Goal: Check status: Check status

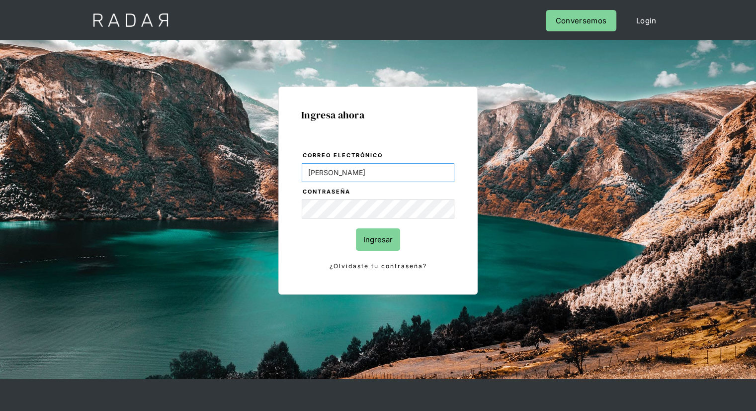
type input "[EMAIL_ADDRESS][PERSON_NAME][DOMAIN_NAME]"
click at [381, 233] on input "Ingresar" at bounding box center [378, 239] width 44 height 22
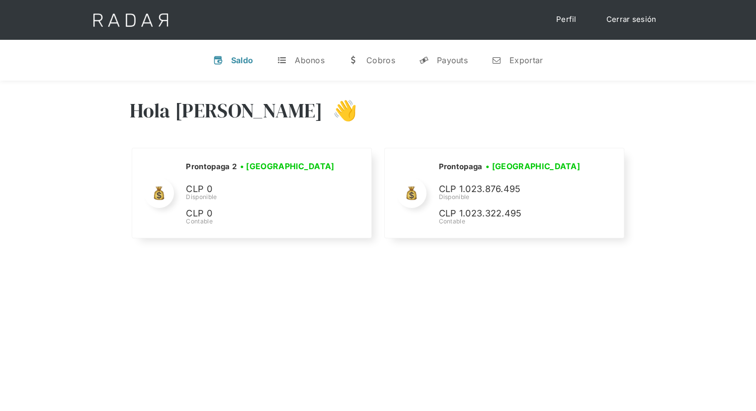
click at [235, 56] on div "Saldo" at bounding box center [242, 60] width 22 height 10
drag, startPoint x: 456, startPoint y: 189, endPoint x: 547, endPoint y: 189, distance: 91.0
click at [0, 0] on p "CLP 1.023.876.495" at bounding box center [0, 0] width 0 height 0
drag, startPoint x: 457, startPoint y: 212, endPoint x: 527, endPoint y: 215, distance: 69.7
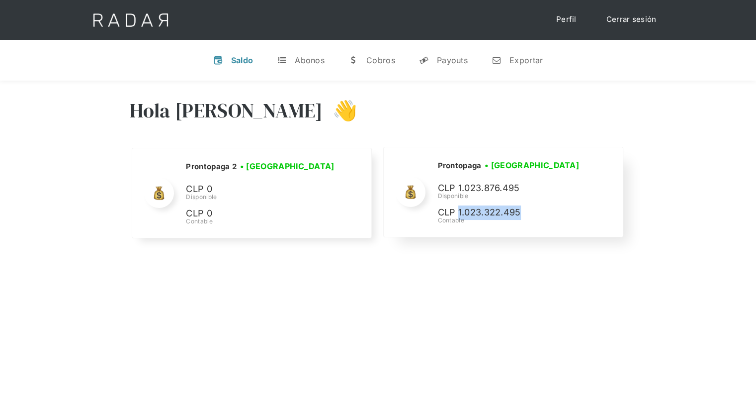
click at [0, 0] on p "CLP 1.023.322.495" at bounding box center [0, 0] width 0 height 0
drag, startPoint x: 459, startPoint y: 209, endPoint x: 521, endPoint y: 213, distance: 61.3
click at [0, 0] on p "CLP 1.023.322.495" at bounding box center [0, 0] width 0 height 0
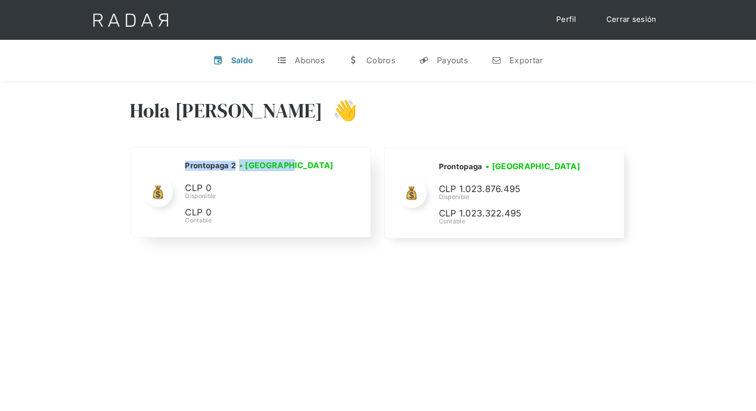
drag, startPoint x: 187, startPoint y: 163, endPoint x: 319, endPoint y: 165, distance: 132.3
click at [0, 0] on div "Prontopaga 2 • [GEOGRAPHIC_DATA] • Desconectada" at bounding box center [0, 0] width 0 height 0
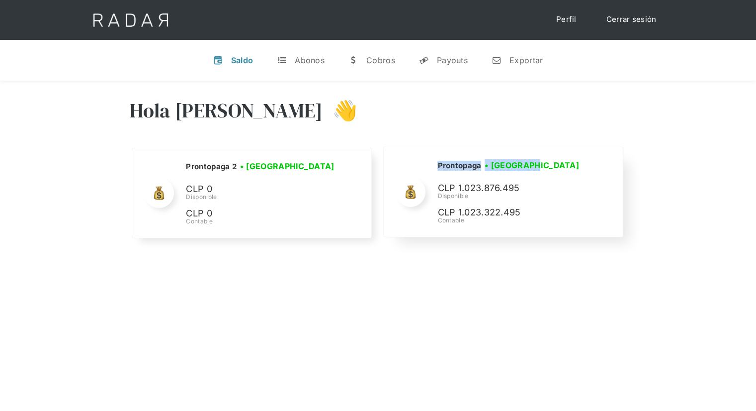
drag, startPoint x: 436, startPoint y: 164, endPoint x: 534, endPoint y: 185, distance: 100.8
click at [0, 0] on div "Prontopaga • Conectada • Desconectada CLP 1.023.876.495 Disponible CLP 1.023.32…" at bounding box center [0, 0] width 0 height 0
click at [447, 270] on div "Hola Juan Francisco 👋 Cargando tus cuentas... Nombre de la empresa • Conectada …" at bounding box center [378, 286] width 756 height 411
